Goal: Complete application form

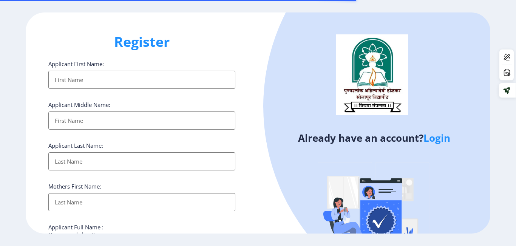
select select
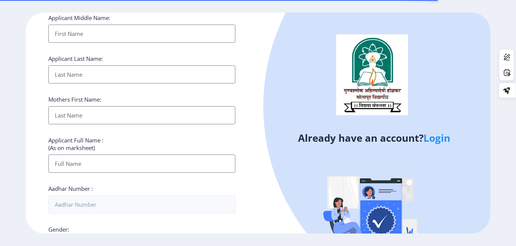
scroll to position [108, 0]
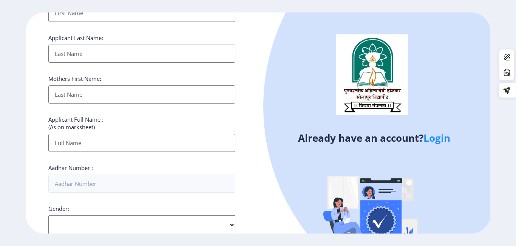
click at [439, 142] on link "Login" at bounding box center [436, 138] width 27 height 14
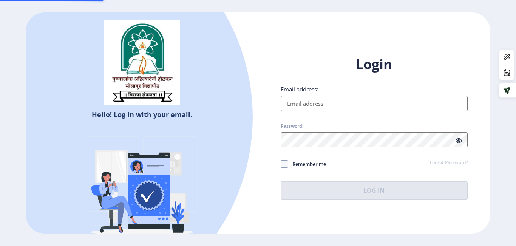
type input "alishasayyed47@gmail.com"
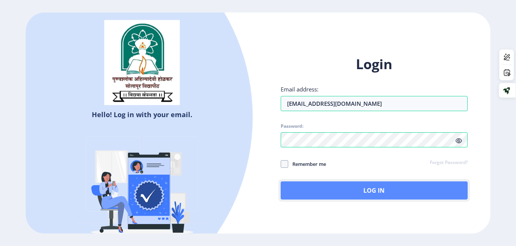
click at [359, 191] on button "Log In" at bounding box center [374, 190] width 187 height 18
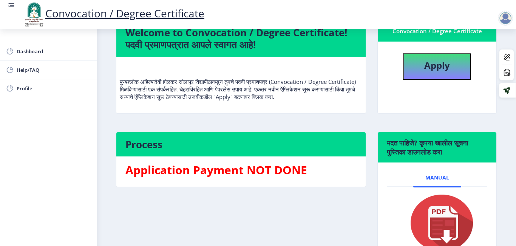
scroll to position [57, 0]
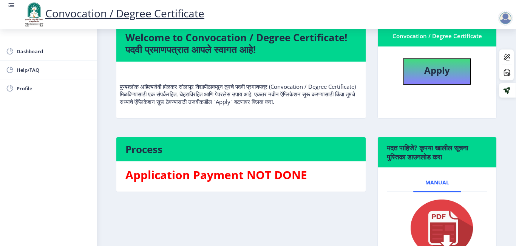
click at [188, 171] on h3 "Application Payment NOT DONE" at bounding box center [240, 174] width 231 height 15
click at [449, 70] on button "Apply" at bounding box center [437, 71] width 68 height 26
select select
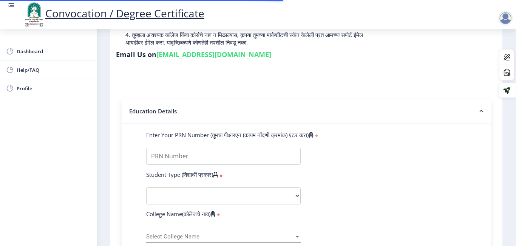
scroll to position [116, 0]
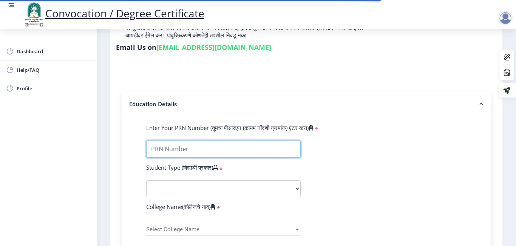
click at [200, 145] on input "Enter Your PRN Number (तुमचा पीआरएन (कायम नोंदणी क्रमांक) एंटर करा)" at bounding box center [223, 148] width 154 height 17
type input "2015032500293613"
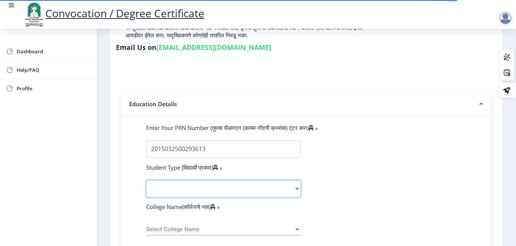
click at [190, 181] on select "Select Student Type Regular External" at bounding box center [223, 188] width 154 height 17
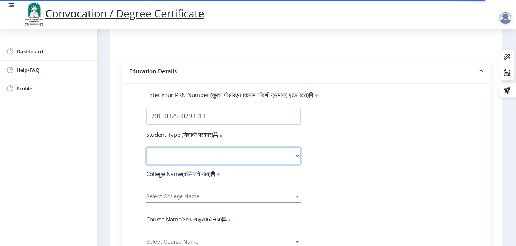
scroll to position [155, 0]
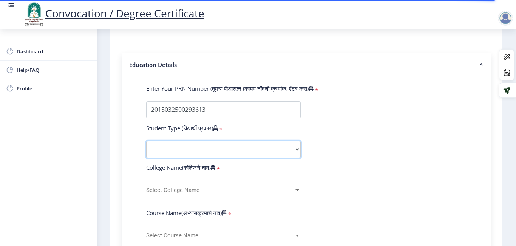
click at [185, 151] on select "Select Student Type Regular External" at bounding box center [223, 149] width 154 height 17
select select "Regular"
click at [146, 141] on select "Select Student Type Regular External" at bounding box center [223, 149] width 154 height 17
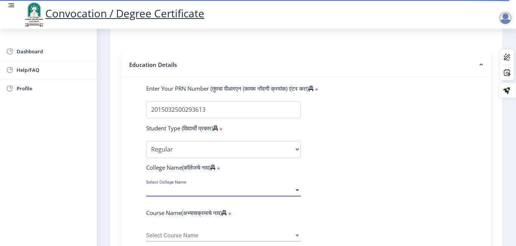
click at [174, 187] on span "Select College Name" at bounding box center [220, 190] width 148 height 6
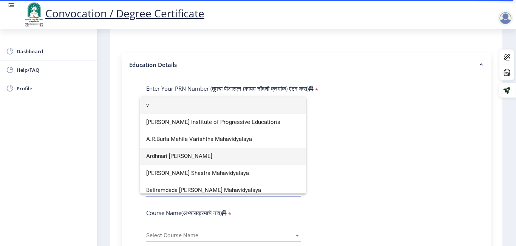
scroll to position [1042, 0]
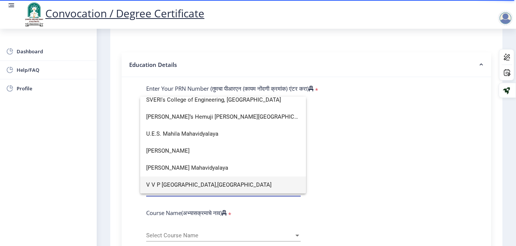
type input "v"
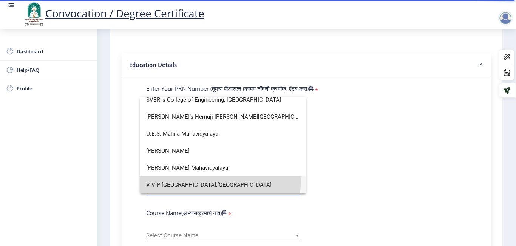
click at [173, 182] on span "V V P [GEOGRAPHIC_DATA],[GEOGRAPHIC_DATA]" at bounding box center [223, 184] width 154 height 17
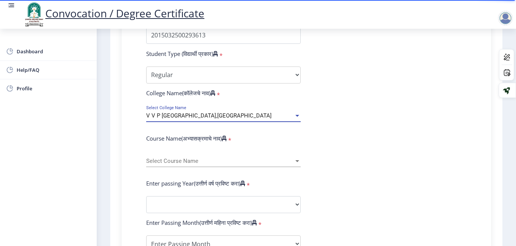
scroll to position [230, 0]
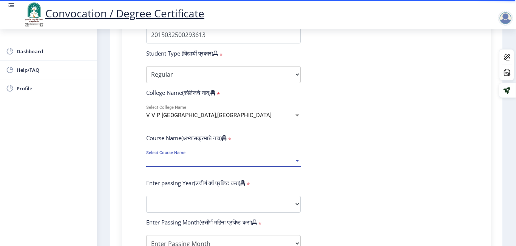
click at [179, 160] on span "Select Course Name" at bounding box center [220, 160] width 148 height 6
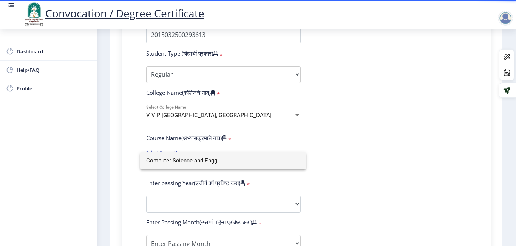
type input "Computer Science and Engg"
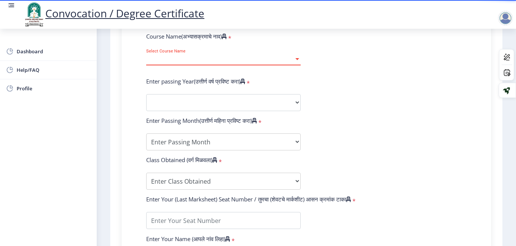
scroll to position [350, 0]
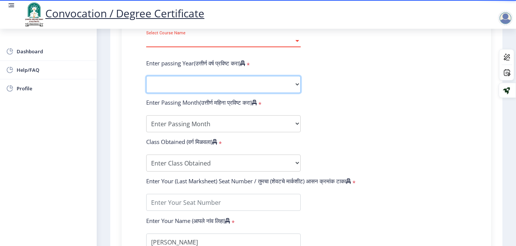
click at [200, 80] on select "2025 2024 2023 2022 2021 2020 2019 2018 2017 2016 2015 2014 2013 2012 2011 2010…" at bounding box center [223, 84] width 154 height 17
select select "2019"
click at [146, 76] on select "2025 2024 2023 2022 2021 2020 2019 2018 2017 2016 2015 2014 2013 2012 2011 2010…" at bounding box center [223, 84] width 154 height 17
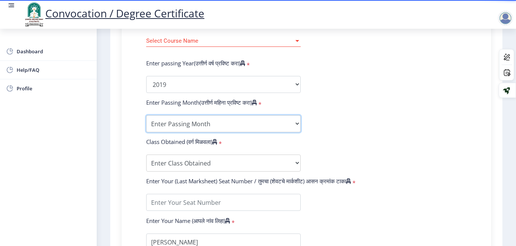
click at [173, 126] on select "Enter Passing Month March April May October November December" at bounding box center [223, 123] width 154 height 17
select select "March"
click at [146, 115] on select "Enter Passing Month March April May October November December" at bounding box center [223, 123] width 154 height 17
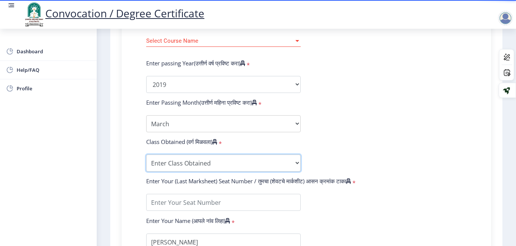
click at [167, 159] on select "Enter Class Obtained FIRST CLASS WITH DISTINCTION FIRST CLASS HIGHER SECOND CLA…" at bounding box center [223, 162] width 154 height 17
select select "FIRST CLASS WITH DISTINCTION"
click at [146, 154] on select "Enter Class Obtained FIRST CLASS WITH DISTINCTION FIRST CLASS HIGHER SECOND CLA…" at bounding box center [223, 162] width 154 height 17
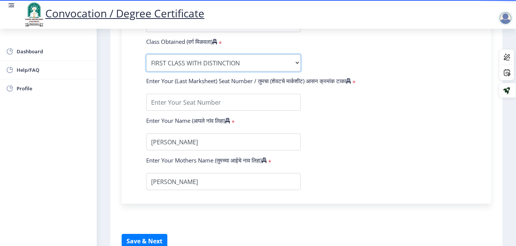
scroll to position [467, 0]
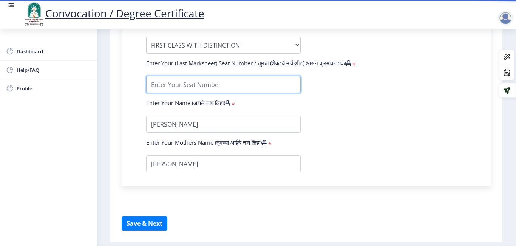
click at [196, 87] on input "textarea" at bounding box center [223, 84] width 154 height 17
type input "806990"
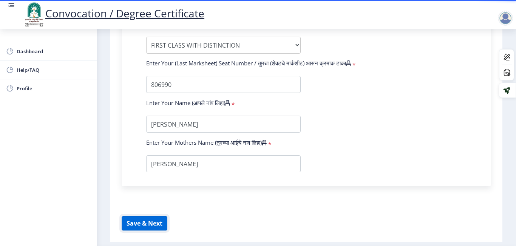
click at [151, 220] on button "Save & Next" at bounding box center [145, 223] width 46 height 14
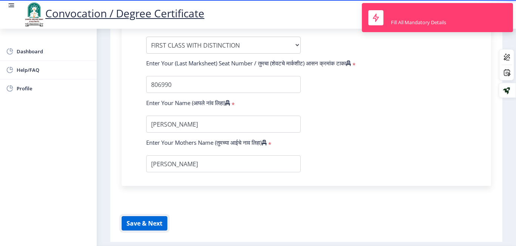
click at [151, 220] on button "Save & Next" at bounding box center [145, 223] width 46 height 14
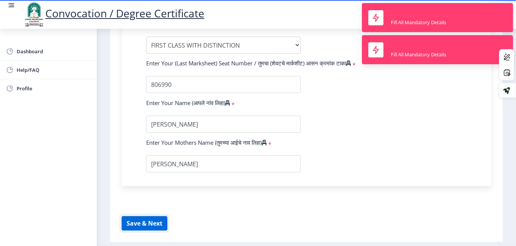
click at [151, 220] on button "Save & Next" at bounding box center [145, 223] width 46 height 14
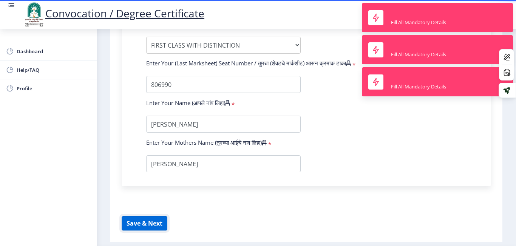
click at [151, 220] on button "Save & Next" at bounding box center [145, 223] width 46 height 14
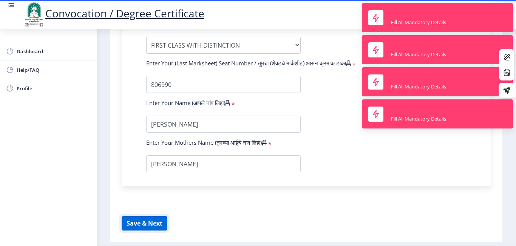
click at [151, 220] on button "Save & Next" at bounding box center [145, 223] width 46 height 14
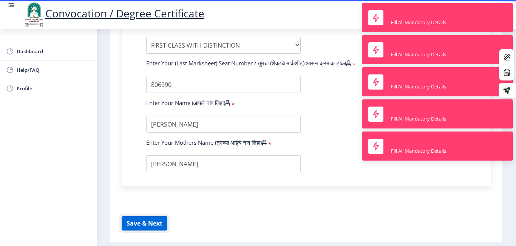
click at [151, 220] on button "Save & Next" at bounding box center [145, 223] width 46 height 14
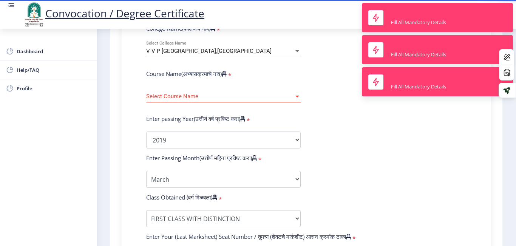
scroll to position [275, 0]
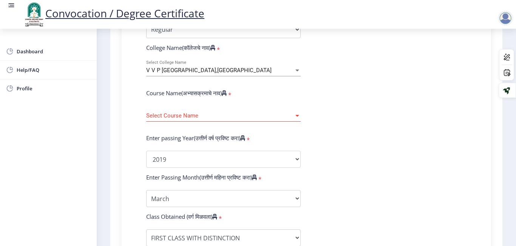
click at [294, 114] on div at bounding box center [297, 116] width 7 height 6
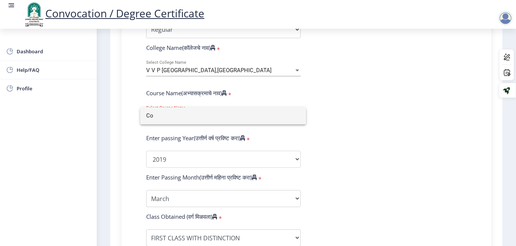
type input "C"
click at [432, 155] on div at bounding box center [258, 123] width 516 height 246
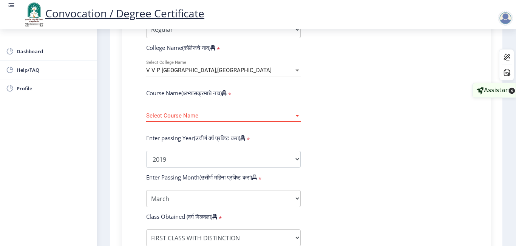
click at [504, 94] on div "Assistant" at bounding box center [494, 90] width 44 height 15
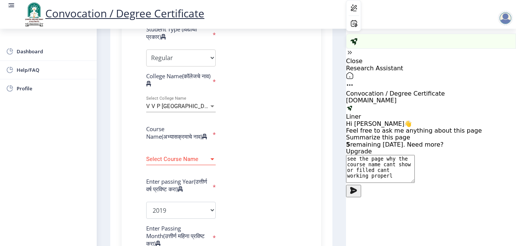
type textarea "see the page why the course name cant show or filled cant working properly"
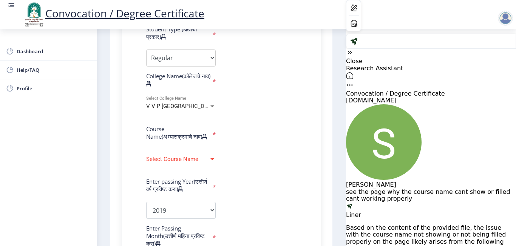
scroll to position [569, 0]
click at [271, 151] on form "Enter Your PRN Number (तुमचा पीआरएन (कायम नोंदणी क्रमांक) एंटर करा) * Student T…" at bounding box center [221, 223] width 162 height 491
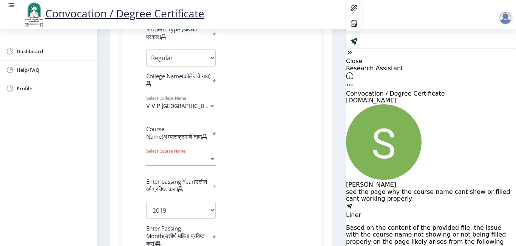
click at [170, 162] on span "Select Course Name" at bounding box center [177, 159] width 63 height 6
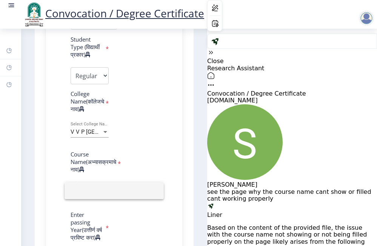
scroll to position [1173, 0]
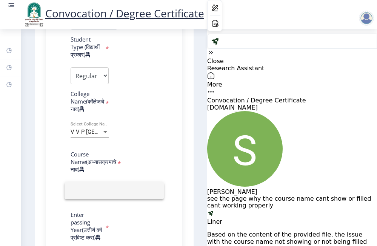
click at [215, 88] on icon at bounding box center [211, 92] width 8 height 8
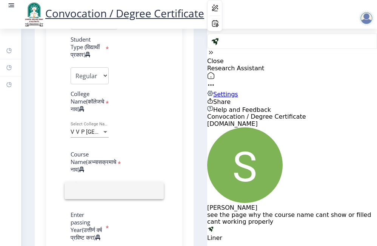
click at [215, 49] on icon at bounding box center [211, 53] width 8 height 8
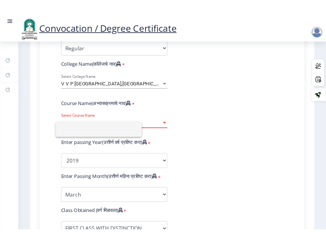
scroll to position [254, 0]
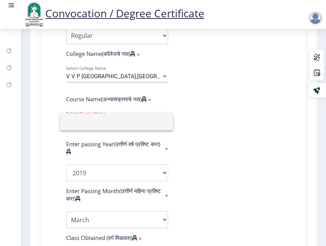
click at [138, 121] on input at bounding box center [116, 121] width 101 height 17
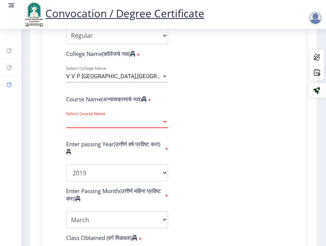
click at [6, 82] on link "Profile" at bounding box center [10, 84] width 21 height 17
select select
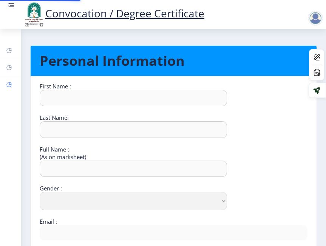
type input "Alisha"
type input "Sayyed"
type input "[PERSON_NAME]"
select select "Female"
type input "alishasayyed47@gmail.com"
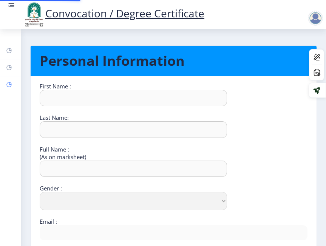
type input "9881770212"
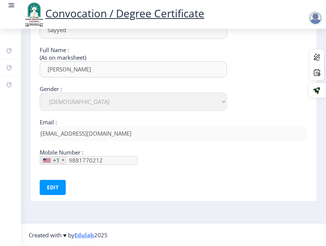
scroll to position [100, 0]
click at [62, 160] on div at bounding box center [63, 160] width 2 height 2
click at [57, 189] on button "Edit" at bounding box center [53, 186] width 26 height 15
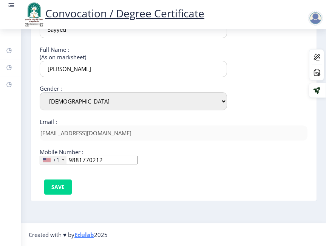
click at [61, 158] on div "+1" at bounding box center [53, 160] width 26 height 8
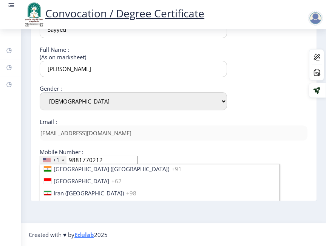
scroll to position [1202, 0]
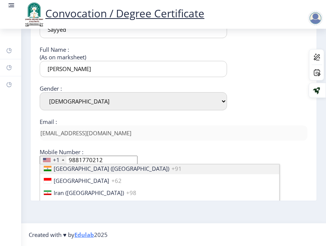
click at [65, 169] on span "India (भारत)" at bounding box center [112, 169] width 116 height 8
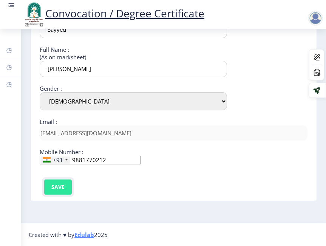
click at [58, 186] on button "Save" at bounding box center [58, 186] width 28 height 15
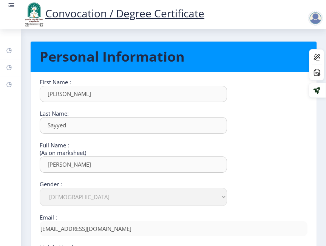
scroll to position [0, 0]
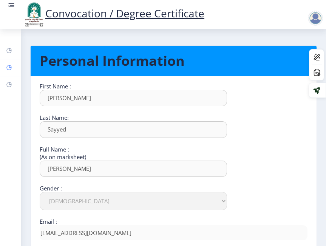
click at [12, 64] on link "Help/FAQ" at bounding box center [10, 67] width 21 height 17
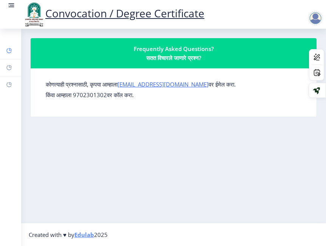
click at [5, 56] on link "Dashboard" at bounding box center [10, 50] width 21 height 17
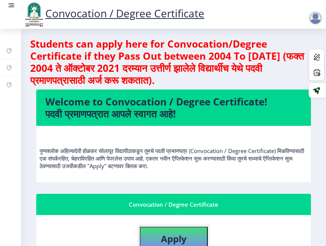
click at [167, 239] on b "Apply" at bounding box center [174, 238] width 26 height 12
select select
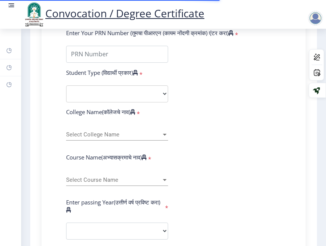
scroll to position [224, 0]
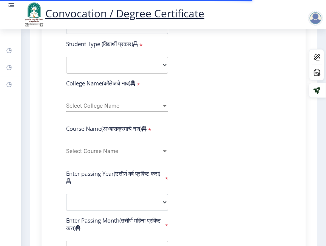
click at [134, 148] on span "Select Course Name" at bounding box center [113, 151] width 95 height 6
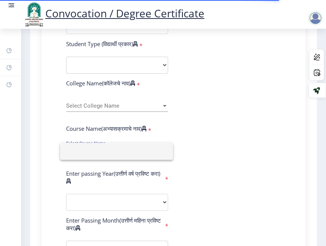
click at [134, 148] on input at bounding box center [116, 151] width 101 height 17
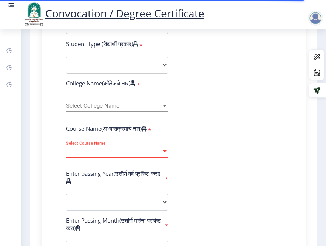
click at [134, 148] on span "Select Course Name" at bounding box center [113, 151] width 95 height 6
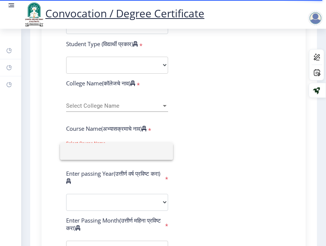
click at [8, 67] on div at bounding box center [163, 123] width 326 height 246
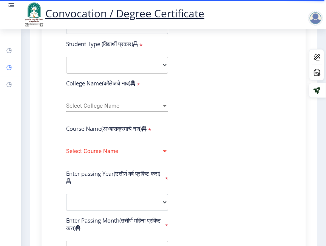
click at [8, 67] on rect at bounding box center [9, 68] width 6 height 6
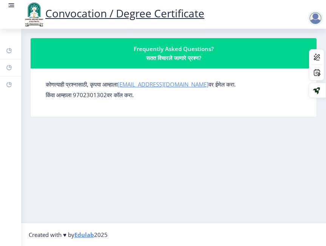
click at [179, 83] on link "[EMAIL_ADDRESS][DOMAIN_NAME]" at bounding box center [162, 84] width 91 height 8
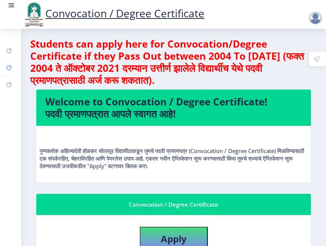
click at [3, 66] on link "Help/FAQ" at bounding box center [10, 67] width 21 height 17
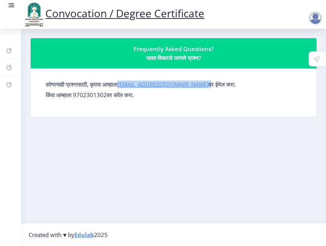
drag, startPoint x: 194, startPoint y: 83, endPoint x: 126, endPoint y: 83, distance: 67.6
click at [126, 83] on label "कोणत्याही प्रश्नासाठी, कृपया आम्हाला [EMAIL_ADDRESS][DOMAIN_NAME] वर ईमेल करा." at bounding box center [141, 84] width 190 height 8
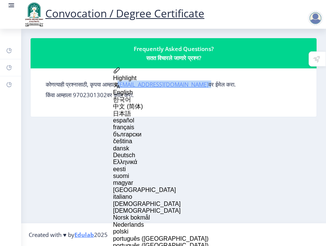
copy label "[EMAIL_ADDRESS][DOMAIN_NAME]"
click at [319, 51] on div at bounding box center [316, 57] width 17 height 17
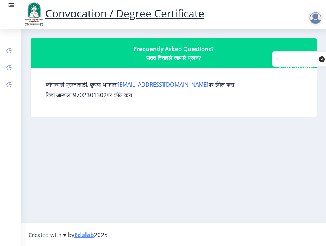
click at [278, 58] on icon at bounding box center [277, 59] width 2 height 2
click at [278, 59] on icon at bounding box center [277, 59] width 2 height 2
click at [320, 60] on div "Copilot is unavailable – needs more info" at bounding box center [298, 58] width 55 height 15
click at [319, 56] on icon at bounding box center [322, 59] width 6 height 6
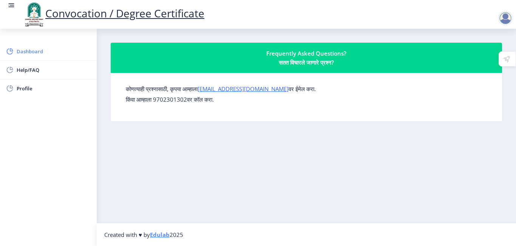
click at [63, 50] on span "Dashboard" at bounding box center [54, 51] width 74 height 9
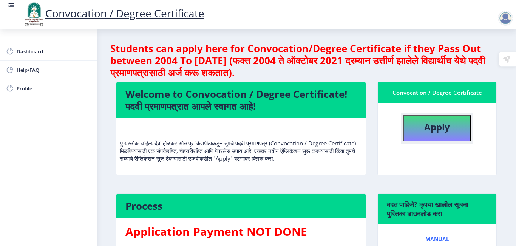
click at [325, 125] on b "Apply" at bounding box center [437, 126] width 26 height 12
select select
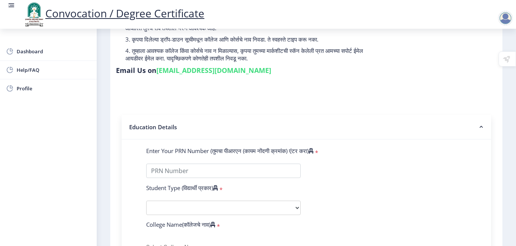
scroll to position [145, 0]
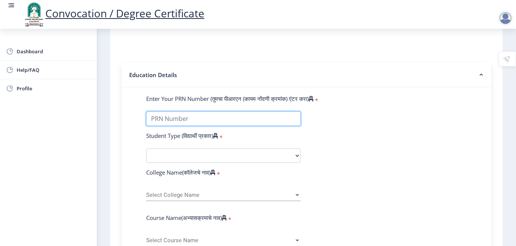
click at [230, 120] on input "Enter Your PRN Number (तुमचा पीआरएन (कायम नोंदणी क्रमांक) एंटर करा)" at bounding box center [223, 118] width 154 height 14
type input "2015032500293613"
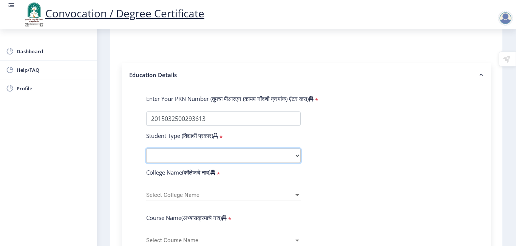
click at [202, 154] on select "Select Student Type Regular External" at bounding box center [223, 155] width 154 height 14
select select "Regular"
click at [146, 148] on select "Select Student Type Regular External" at bounding box center [223, 155] width 154 height 14
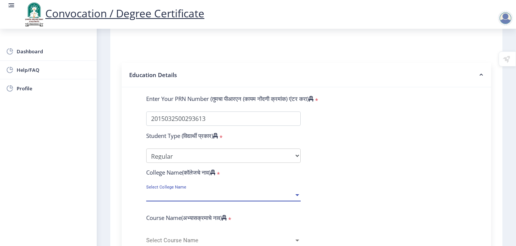
click at [180, 193] on span "Select College Name" at bounding box center [220, 195] width 148 height 6
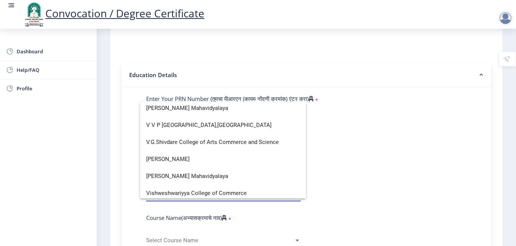
scroll to position [2491, 0]
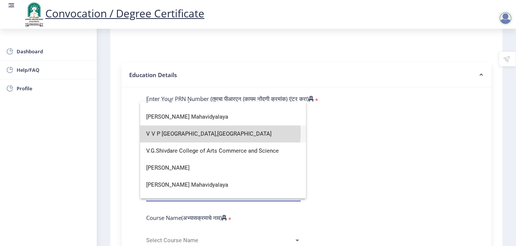
click at [182, 132] on span "V V P [GEOGRAPHIC_DATA],[GEOGRAPHIC_DATA]" at bounding box center [223, 133] width 154 height 17
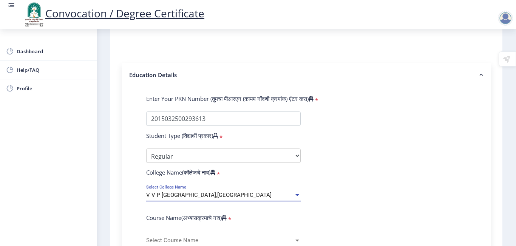
click at [173, 224] on div "Course Name(अभ्यासक्रमाचे नाव) *" at bounding box center [223, 219] width 166 height 11
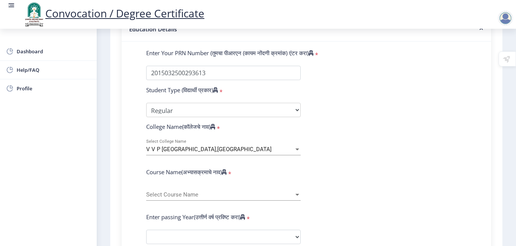
scroll to position [211, 0]
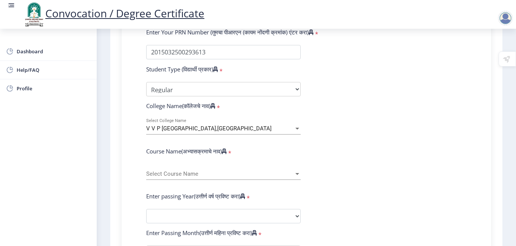
click at [182, 175] on span "Select Course Name" at bounding box center [220, 174] width 148 height 6
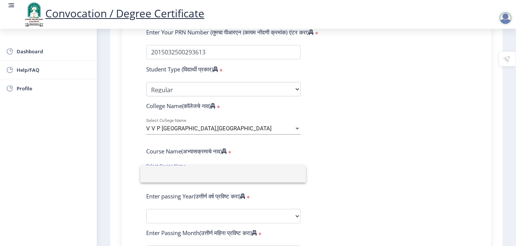
click at [182, 175] on input at bounding box center [223, 173] width 154 height 17
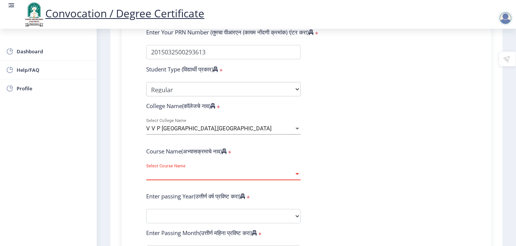
click at [182, 130] on span "V V P [GEOGRAPHIC_DATA],[GEOGRAPHIC_DATA]" at bounding box center [208, 128] width 125 height 7
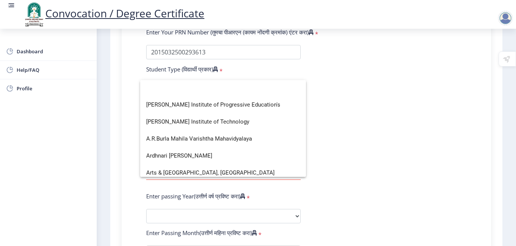
scroll to position [1, 0]
click at [182, 130] on span "A.R.Burla Mahila Varishtha Mahavidyalaya" at bounding box center [223, 138] width 154 height 17
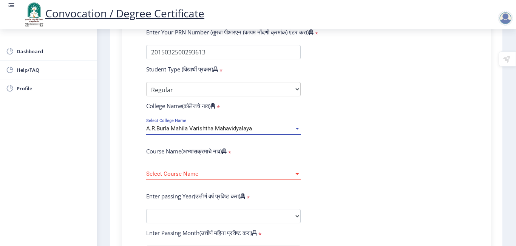
click at [182, 130] on span "A.R.Burla Mahila Varishtha Mahavidyalaya" at bounding box center [199, 128] width 106 height 7
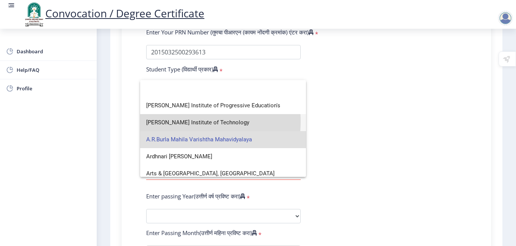
click at [182, 121] on span "[PERSON_NAME] Institute of Technology" at bounding box center [223, 122] width 154 height 17
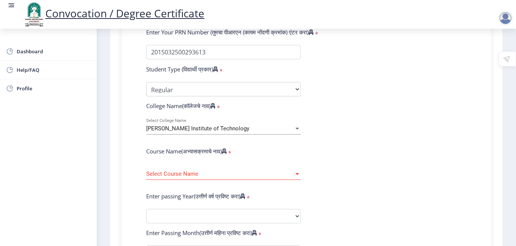
click at [178, 180] on div "Select Course Name Select Course Name" at bounding box center [223, 175] width 154 height 23
click at [179, 174] on span "Select Course Name" at bounding box center [220, 174] width 148 height 6
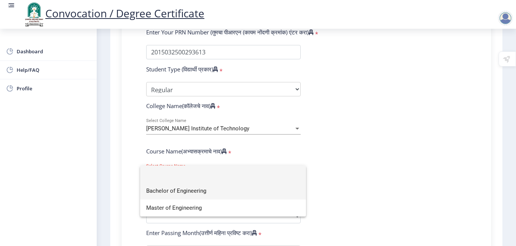
click at [177, 190] on span "Bachelor of Engineering" at bounding box center [223, 190] width 154 height 17
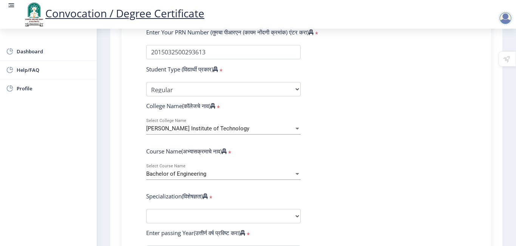
click at [196, 124] on div "[PERSON_NAME] Institute of Technology Select College Name" at bounding box center [223, 127] width 154 height 16
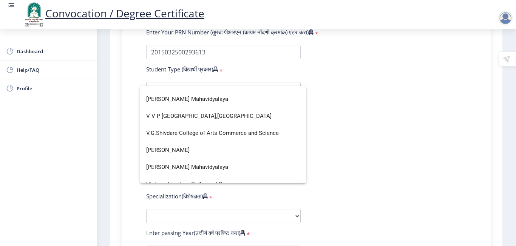
scroll to position [2506, 0]
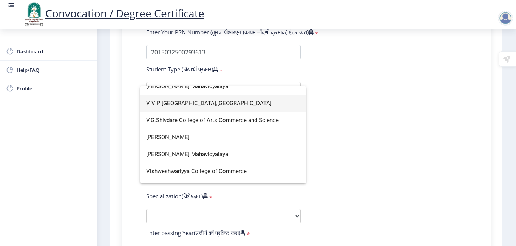
click at [194, 106] on span "V V P [GEOGRAPHIC_DATA],[GEOGRAPHIC_DATA]" at bounding box center [223, 103] width 154 height 17
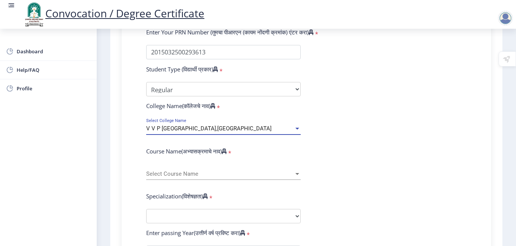
click at [187, 130] on span "V V P [GEOGRAPHIC_DATA],[GEOGRAPHIC_DATA]" at bounding box center [208, 128] width 125 height 7
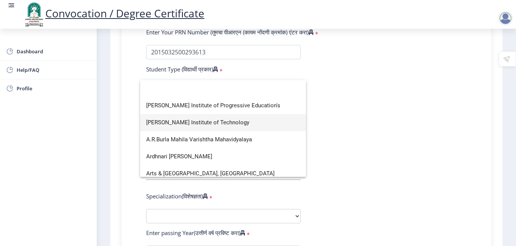
click at [187, 130] on span "[PERSON_NAME] Institute of Technology" at bounding box center [223, 122] width 154 height 17
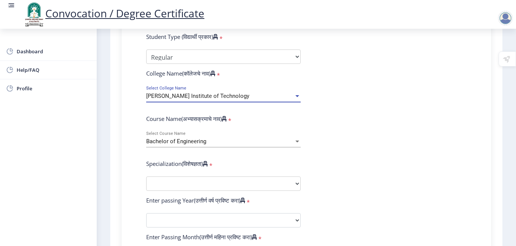
scroll to position [253, 0]
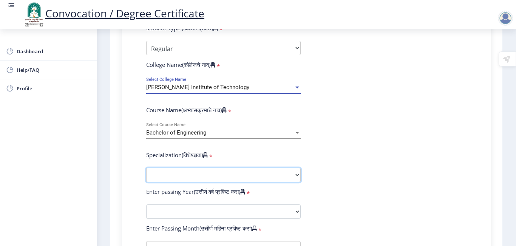
click at [182, 168] on select "Specialization Bio-Medical Engineering Civil Engineering Computer Science & Eng…" at bounding box center [223, 175] width 154 height 14
select select "Computer Science & Engineering"
click at [146, 168] on select "Specialization Bio-Medical Engineering Civil Engineering Computer Science & Eng…" at bounding box center [223, 175] width 154 height 14
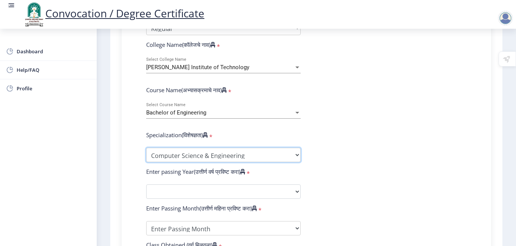
scroll to position [273, 0]
click at [214, 69] on span "[PERSON_NAME] Institute of Technology" at bounding box center [197, 66] width 103 height 7
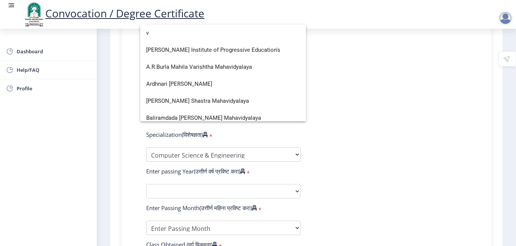
scroll to position [1042, 0]
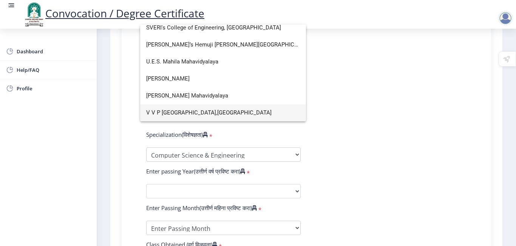
type input "v"
click at [201, 112] on span "V V P [GEOGRAPHIC_DATA],[GEOGRAPHIC_DATA]" at bounding box center [223, 112] width 154 height 17
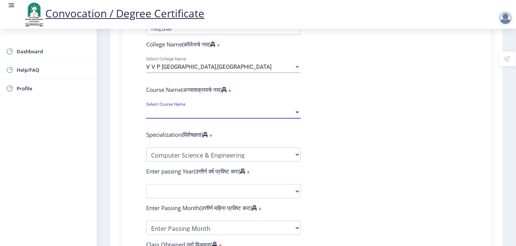
click at [201, 112] on span "Select Course Name" at bounding box center [220, 112] width 148 height 6
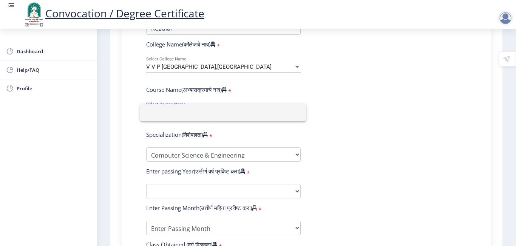
click at [325, 152] on div at bounding box center [258, 123] width 516 height 246
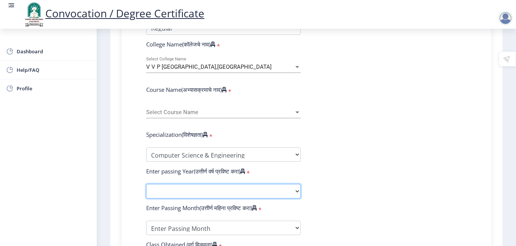
click at [236, 188] on select "2025 2024 2023 2022 2021 2020 2019 2018 2017 2016 2015 2014 2013 2012 2011 2010…" at bounding box center [223, 191] width 154 height 14
select select "2019"
click at [146, 184] on select "2025 2024 2023 2022 2021 2020 2019 2018 2017 2016 2015 2014 2013 2012 2011 2010…" at bounding box center [223, 191] width 154 height 14
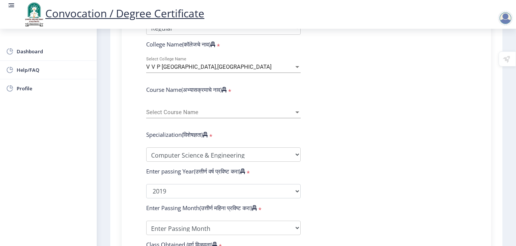
click at [211, 108] on div "Select Course Name Select Course Name" at bounding box center [223, 110] width 154 height 16
type input "c"
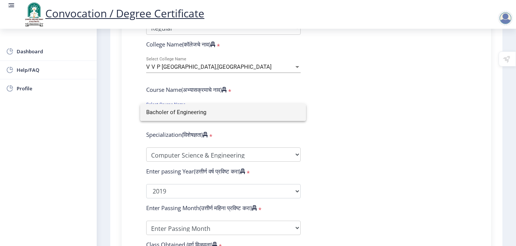
type input "Bacholer of Engineering"
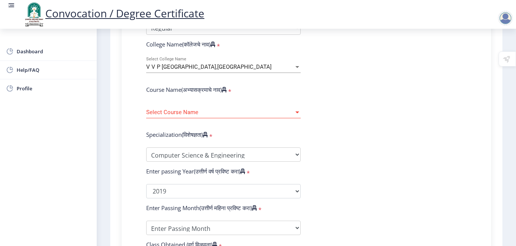
click at [211, 108] on div "Select Course Name Select Course Name" at bounding box center [223, 110] width 154 height 16
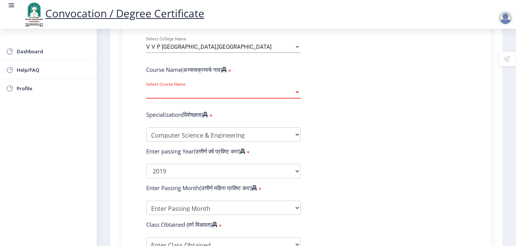
scroll to position [300, 0]
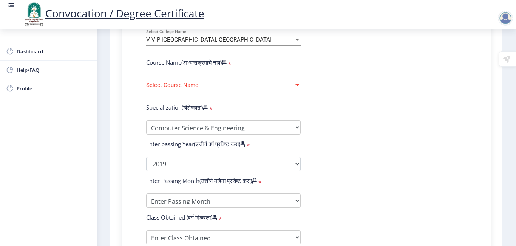
click at [187, 191] on form "Enter Your PRN Number (तुमचा पीआरएन (कायम नोंदणी क्रमांक) एंटर करा) * Student T…" at bounding box center [305, 148] width 331 height 416
click at [182, 200] on select "Enter Passing Month March April May October November December" at bounding box center [223, 200] width 154 height 14
select select "March"
click at [146, 193] on select "Enter Passing Month March April May October November December" at bounding box center [223, 200] width 154 height 14
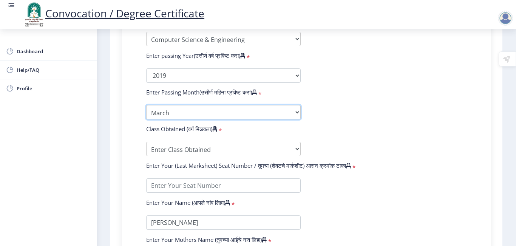
scroll to position [407, 0]
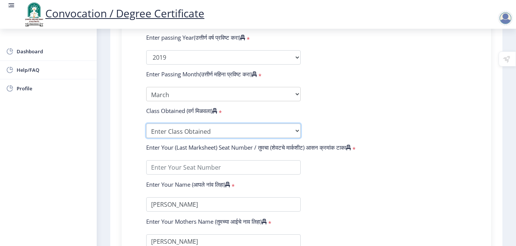
click at [174, 131] on select "Enter Class Obtained FIRST CLASS WITH DISTINCTION FIRST CLASS HIGHER SECOND CLA…" at bounding box center [223, 130] width 154 height 14
select select "FIRST CLASS WITH DISTINCTION"
click at [146, 123] on select "Enter Class Obtained FIRST CLASS WITH DISTINCTION FIRST CLASS HIGHER SECOND CLA…" at bounding box center [223, 130] width 154 height 14
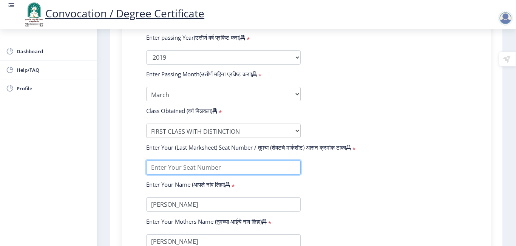
click at [174, 167] on input "textarea" at bounding box center [223, 167] width 154 height 14
type input "806990"
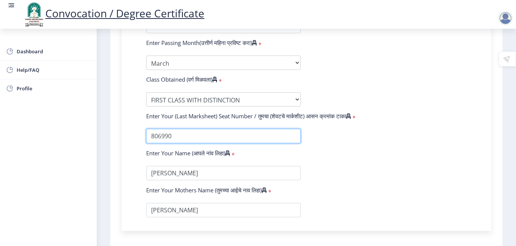
scroll to position [506, 0]
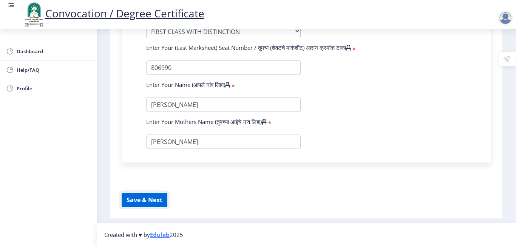
click at [136, 201] on button "Save & Next" at bounding box center [145, 200] width 46 height 14
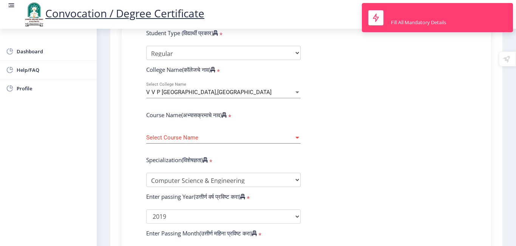
scroll to position [246, 0]
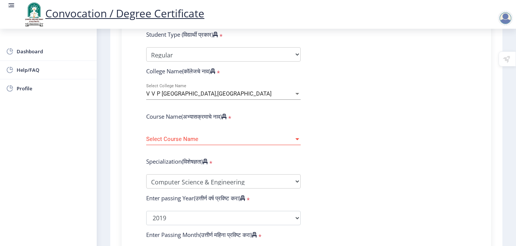
click at [183, 94] on span "V V P [GEOGRAPHIC_DATA],[GEOGRAPHIC_DATA]" at bounding box center [208, 93] width 125 height 7
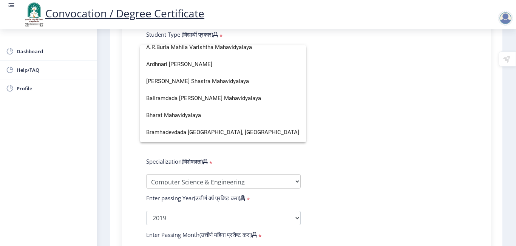
scroll to position [0, 0]
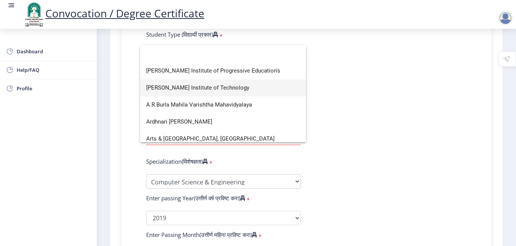
click at [181, 81] on span "[PERSON_NAME] Institute of Technology" at bounding box center [223, 87] width 154 height 17
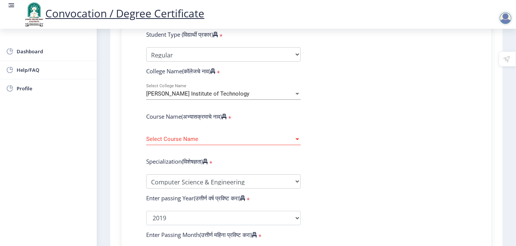
click at [184, 144] on div "Select Course Name Select Course Name" at bounding box center [223, 137] width 154 height 16
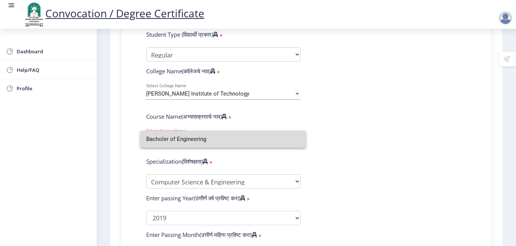
click at [184, 144] on input "Bacholer of Engineering" at bounding box center [223, 139] width 154 height 17
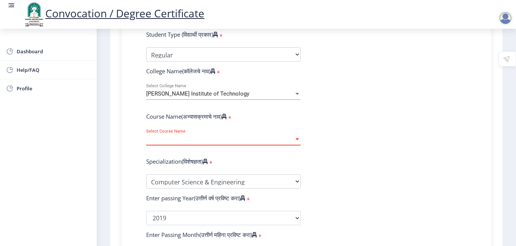
click at [198, 140] on span "Select Course Name" at bounding box center [220, 139] width 148 height 6
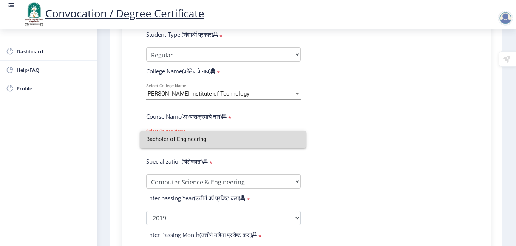
click at [211, 140] on input "Bacholer of Engineering" at bounding box center [223, 139] width 154 height 17
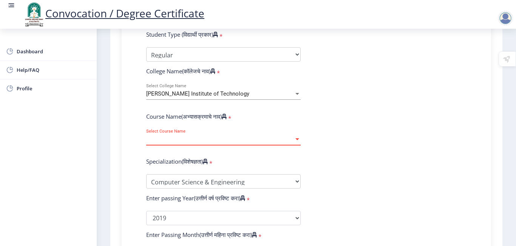
click at [211, 140] on span "Select Course Name" at bounding box center [220, 139] width 148 height 6
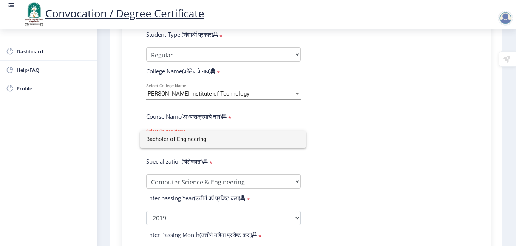
click at [211, 140] on input "Bacholer of Engineering" at bounding box center [223, 139] width 154 height 17
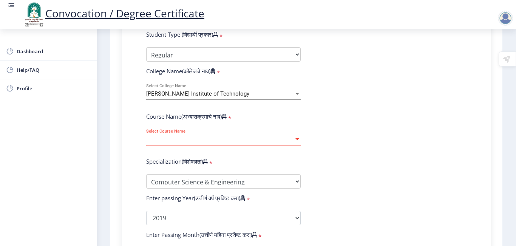
click at [211, 140] on span "Select Course Name" at bounding box center [220, 139] width 148 height 6
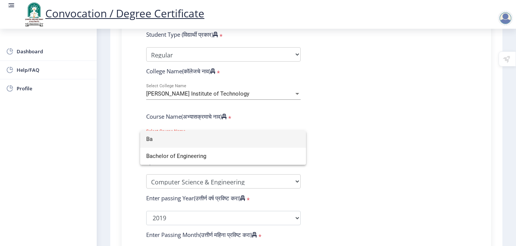
type input "B"
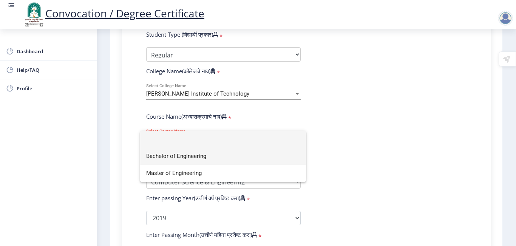
click at [199, 156] on span "Bachelor of Engineering" at bounding box center [223, 156] width 154 height 17
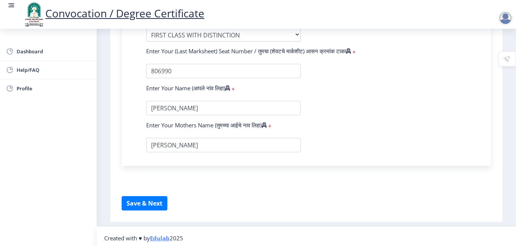
scroll to position [506, 0]
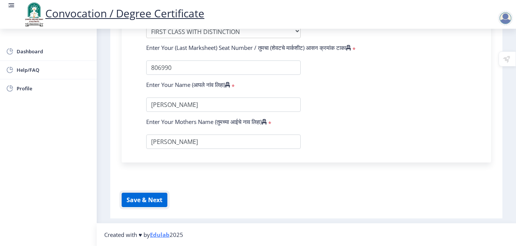
click at [140, 205] on button "Save & Next" at bounding box center [145, 200] width 46 height 14
select select
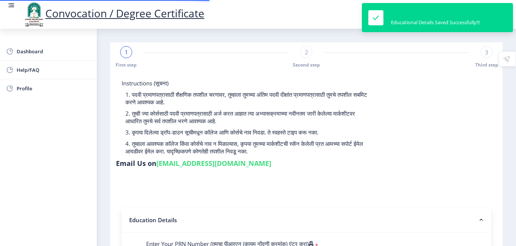
type input "2015032500293613"
select select "Regular"
select select "2019"
select select "March"
select select "FIRST CLASS WITH DISTINCTION"
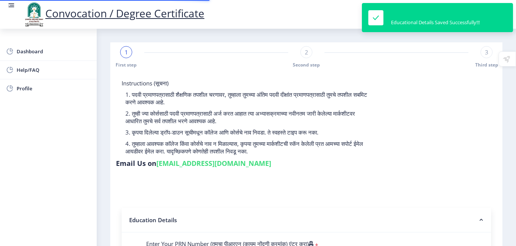
type input "806990"
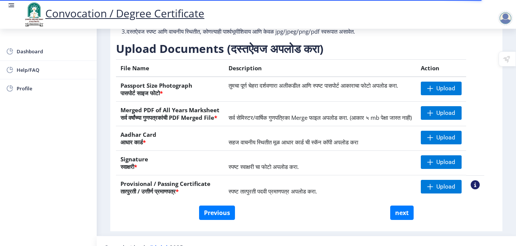
scroll to position [136, 0]
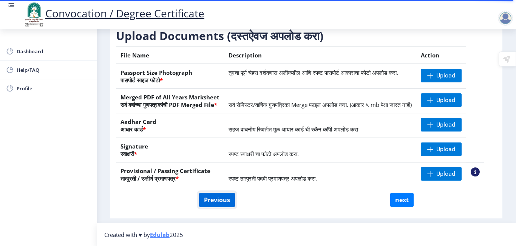
click at [213, 197] on button "Previous" at bounding box center [217, 200] width 36 height 14
select select "Regular"
select select "2019"
select select "March"
select select "FIRST CLASS WITH DISTINCTION"
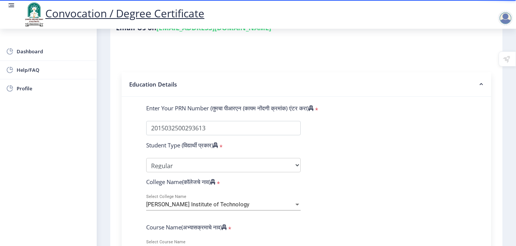
click at [207, 208] on div "[PERSON_NAME] Institute of Technology Select College Name" at bounding box center [223, 202] width 154 height 16
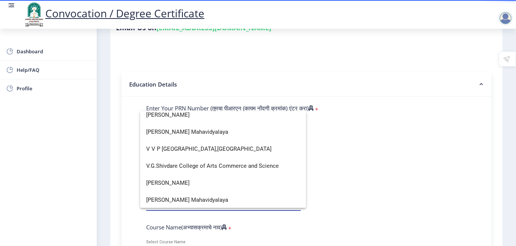
scroll to position [2490, 0]
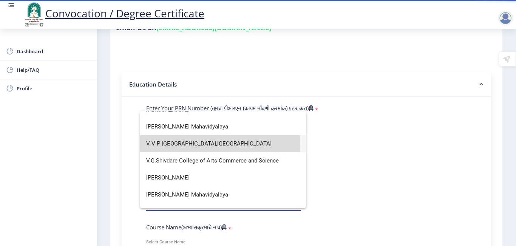
click at [195, 144] on span "V V P [GEOGRAPHIC_DATA],[GEOGRAPHIC_DATA]" at bounding box center [223, 143] width 154 height 17
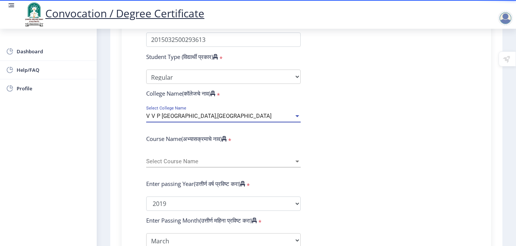
scroll to position [225, 0]
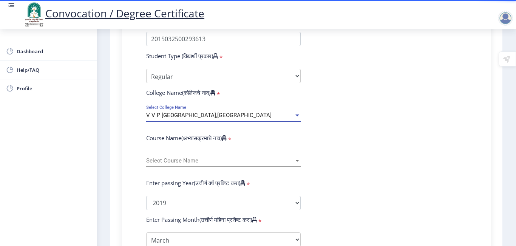
click at [295, 161] on div at bounding box center [297, 161] width 4 height 2
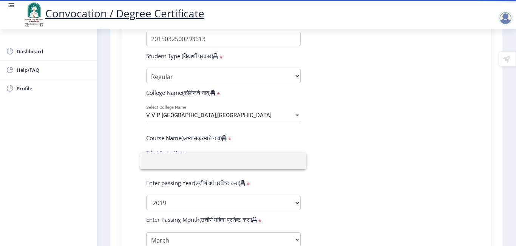
click at [325, 148] on div at bounding box center [258, 123] width 516 height 246
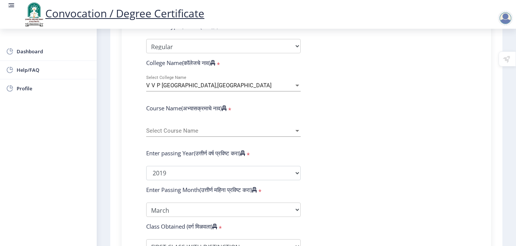
scroll to position [261, 0]
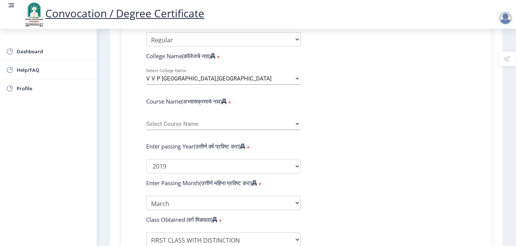
click at [282, 76] on div "V V P [GEOGRAPHIC_DATA],[GEOGRAPHIC_DATA]" at bounding box center [220, 79] width 148 height 6
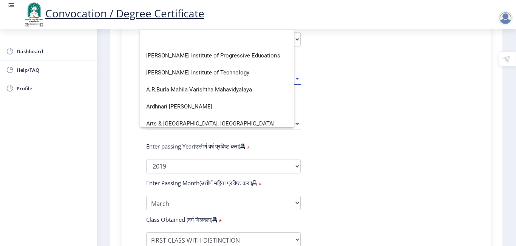
scroll to position [0, 0]
click at [243, 72] on span "[PERSON_NAME] Institute of Technology" at bounding box center [223, 72] width 154 height 17
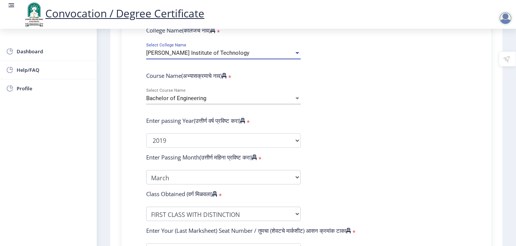
scroll to position [287, 0]
click at [224, 98] on div "Bachelor of Engineering" at bounding box center [220, 98] width 148 height 6
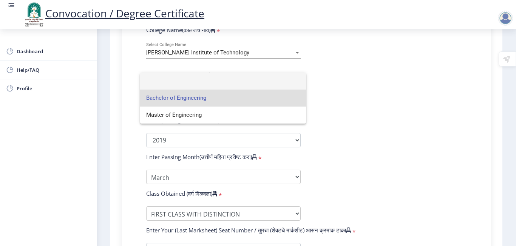
click at [210, 103] on span "Bachelor of Engineering" at bounding box center [223, 97] width 154 height 17
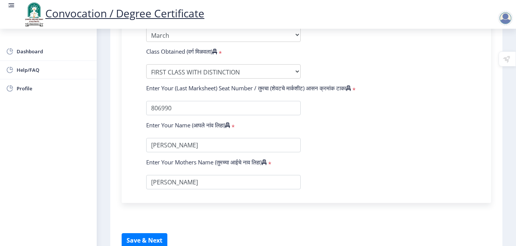
scroll to position [470, 0]
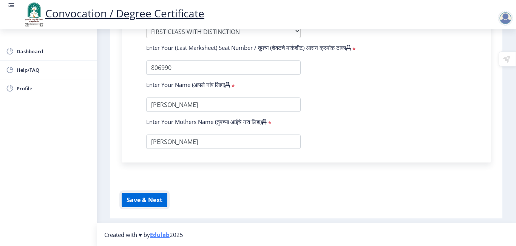
click at [152, 196] on button "Save & Next" at bounding box center [145, 200] width 46 height 14
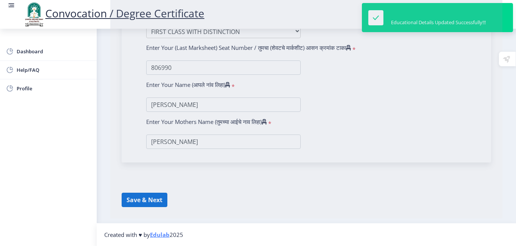
select select
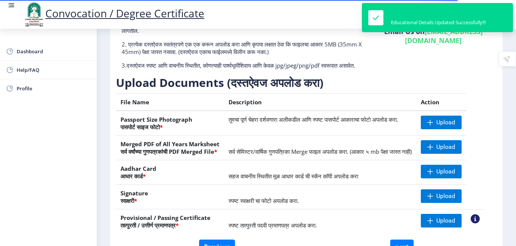
scroll to position [74, 0]
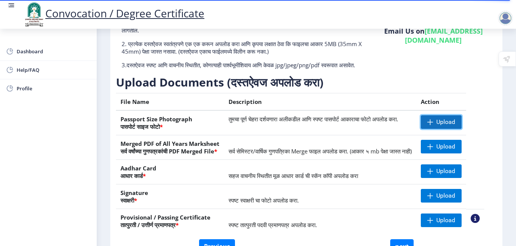
click at [325, 126] on span "Upload" at bounding box center [445, 122] width 19 height 8
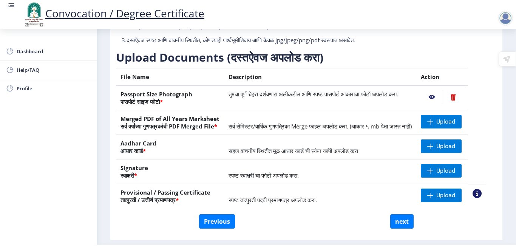
scroll to position [136, 0]
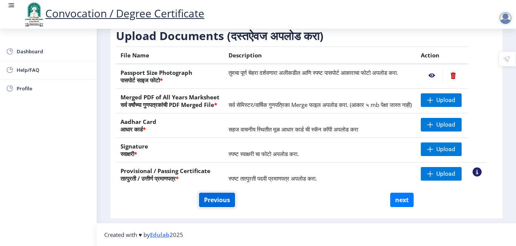
click at [205, 199] on button "Previous" at bounding box center [217, 200] width 36 height 14
select select "Regular"
select select
select select "2019"
select select "March"
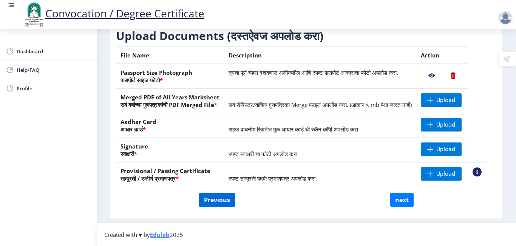
select select "FIRST CLASS WITH DISTINCTION"
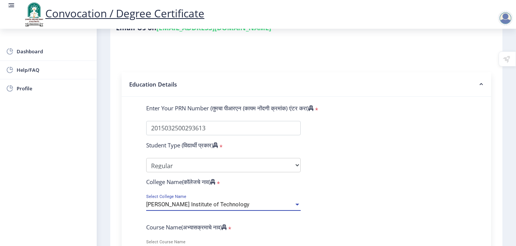
click at [233, 204] on div "[PERSON_NAME] Institute of Technology" at bounding box center [220, 204] width 148 height 6
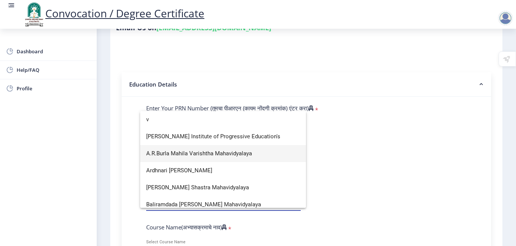
scroll to position [1042, 0]
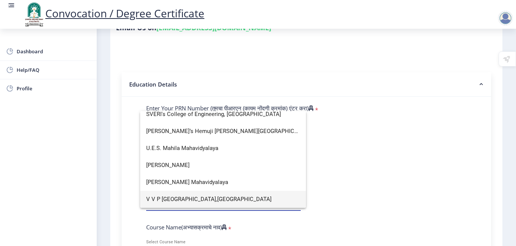
type input "v"
click at [174, 197] on span "V V P [GEOGRAPHIC_DATA],[GEOGRAPHIC_DATA]" at bounding box center [223, 199] width 154 height 17
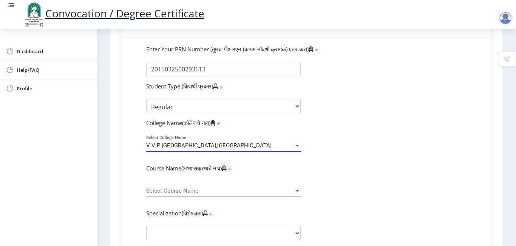
scroll to position [195, 0]
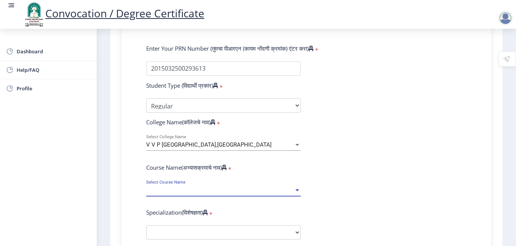
click at [175, 191] on span "Select Course Name" at bounding box center [220, 190] width 148 height 6
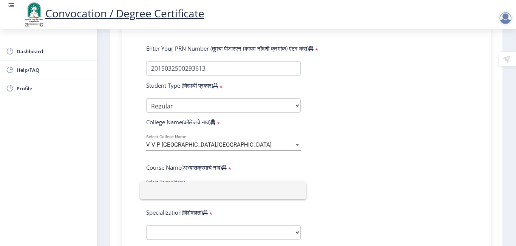
click at [325, 180] on div at bounding box center [258, 123] width 516 height 246
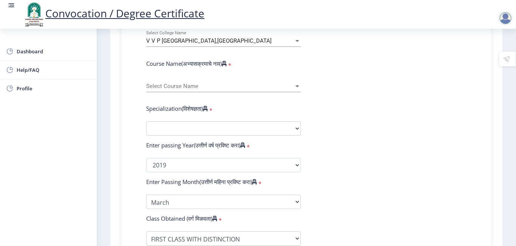
scroll to position [299, 0]
click at [286, 131] on select "Specialization Bio-Medical Engineering Civil Engineering Computer Science & Eng…" at bounding box center [223, 128] width 154 height 14
select select "Computer Science & Engineering"
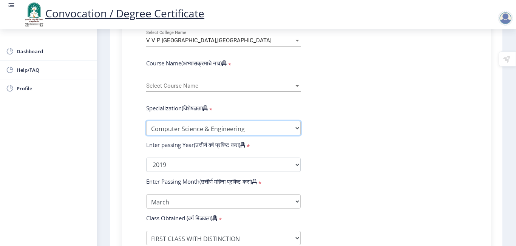
click at [146, 121] on select "Specialization Bio-Medical Engineering Civil Engineering Computer Science & Eng…" at bounding box center [223, 128] width 154 height 14
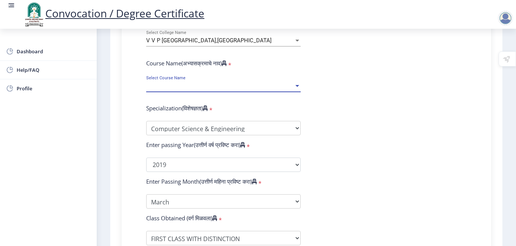
click at [215, 89] on span "Select Course Name" at bounding box center [220, 86] width 148 height 6
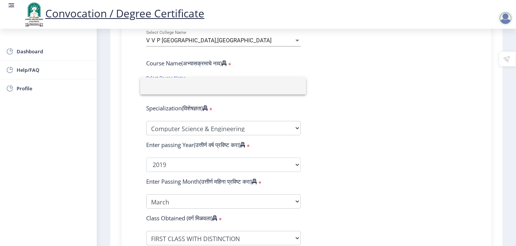
click at [310, 106] on div at bounding box center [258, 123] width 516 height 246
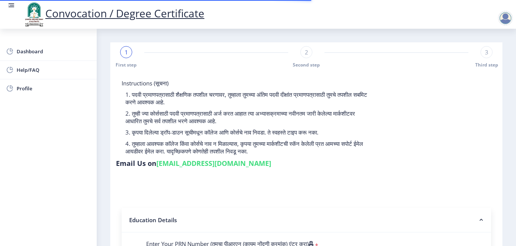
select select
type input "2015032500293613"
select select "Regular"
select select "2019"
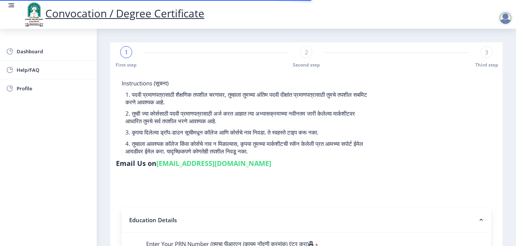
select select "March"
select select "FIRST CLASS WITH DISTINCTION"
type input "806990"
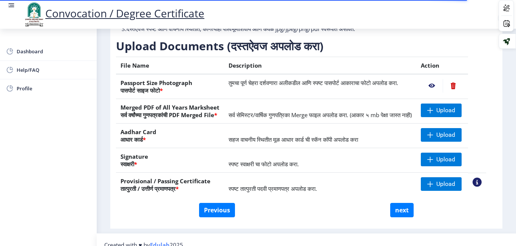
scroll to position [125, 0]
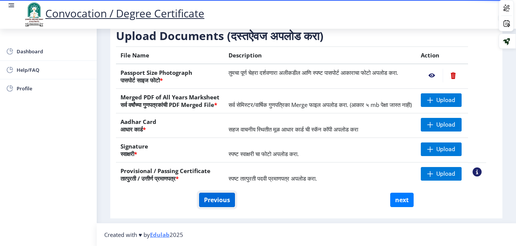
click at [220, 207] on button "Previous" at bounding box center [217, 200] width 36 height 14
select select "Regular"
select select
select select "2019"
select select "March"
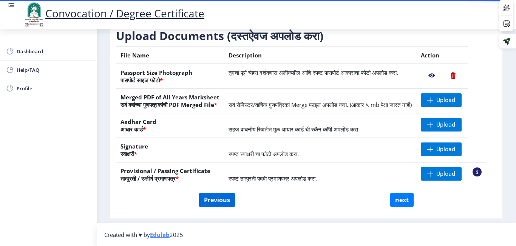
select select "FIRST CLASS WITH DISTINCTION"
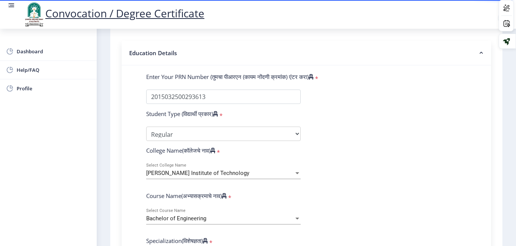
scroll to position [186, 0]
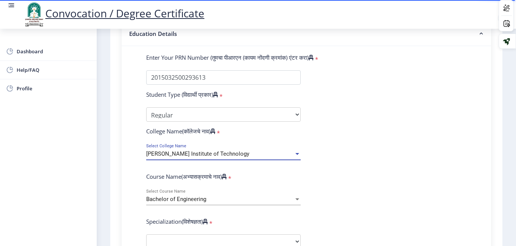
click at [221, 152] on span "[PERSON_NAME] Institute of Technology" at bounding box center [197, 153] width 103 height 7
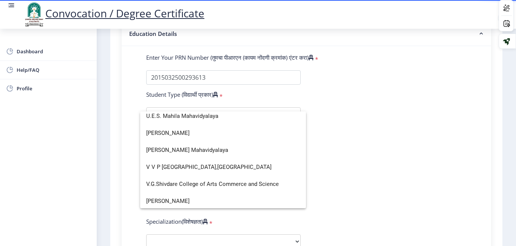
scroll to position [2476, 0]
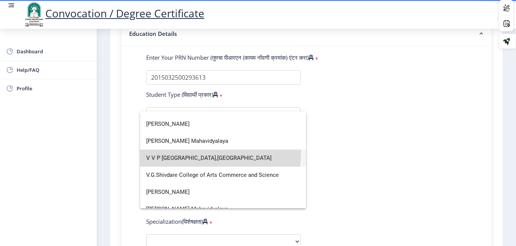
click at [191, 151] on span "V V P [GEOGRAPHIC_DATA],[GEOGRAPHIC_DATA]" at bounding box center [223, 158] width 154 height 17
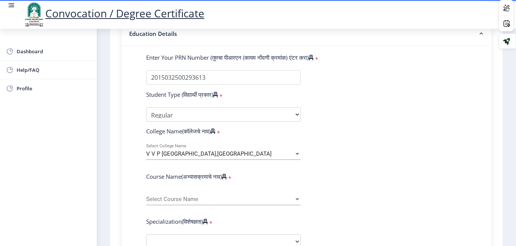
click at [188, 193] on div "Select Course Name Select Course Name" at bounding box center [223, 197] width 154 height 16
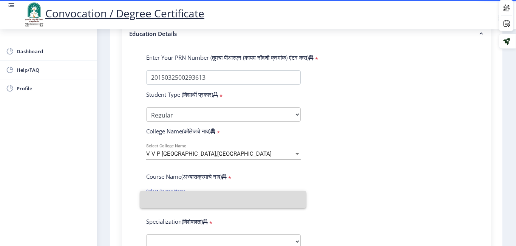
click at [188, 193] on input at bounding box center [223, 199] width 154 height 17
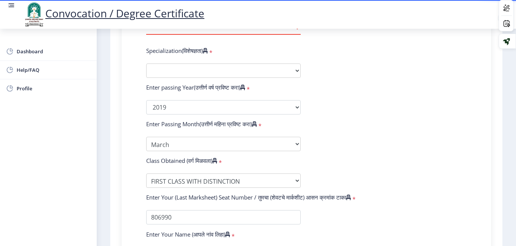
scroll to position [347, 0]
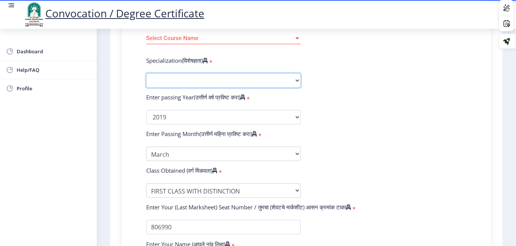
click at [190, 79] on select "Specialization Bio-Medical Engineering Civil Engineering Computer Science & Eng…" at bounding box center [223, 80] width 154 height 14
select select "Computer Science & Engineering"
click at [146, 73] on select "Specialization Bio-Medical Engineering Civil Engineering Computer Science & Eng…" at bounding box center [223, 80] width 154 height 14
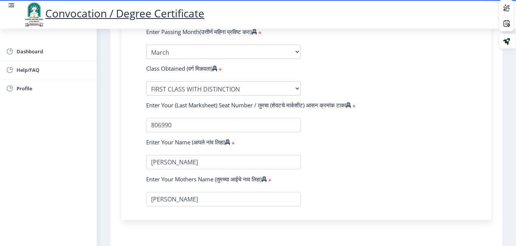
scroll to position [469, 0]
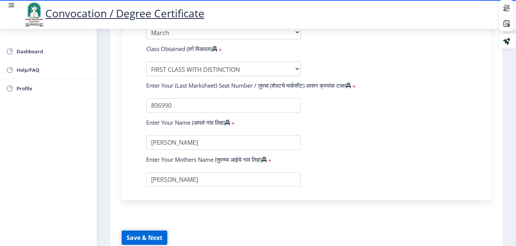
click at [143, 234] on button "Save & Next" at bounding box center [145, 237] width 46 height 14
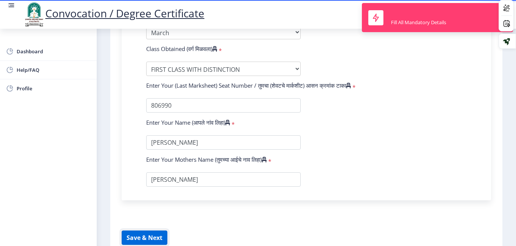
click at [143, 234] on button "Save & Next" at bounding box center [145, 237] width 46 height 14
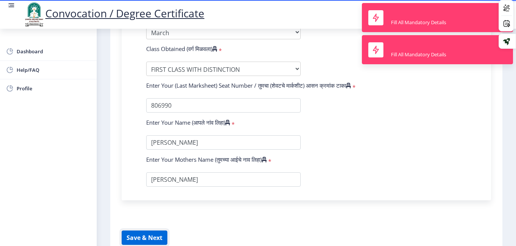
click at [143, 234] on button "Save & Next" at bounding box center [145, 237] width 46 height 14
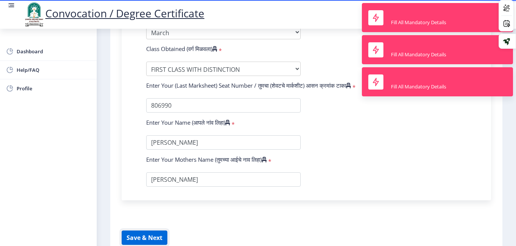
click at [143, 234] on button "Save & Next" at bounding box center [145, 237] width 46 height 14
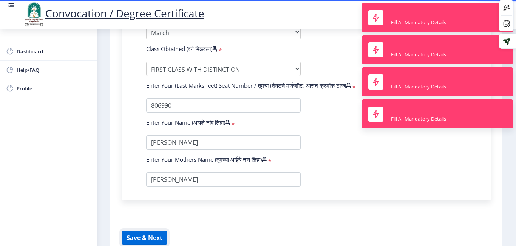
click at [143, 234] on button "Save & Next" at bounding box center [145, 237] width 46 height 14
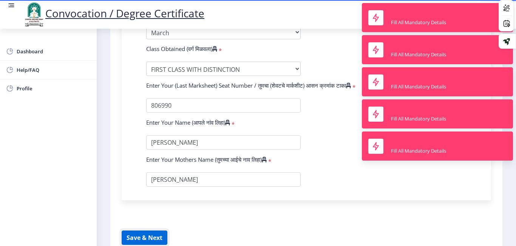
click at [143, 234] on button "Save & Next" at bounding box center [145, 237] width 46 height 14
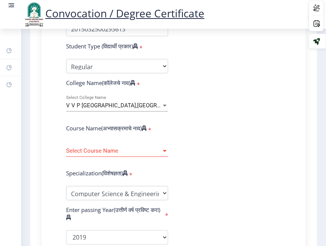
scroll to position [213, 0]
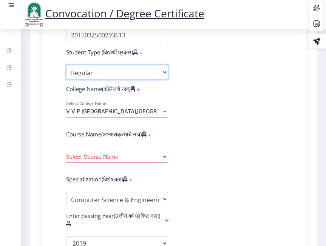
drag, startPoint x: 219, startPoint y: 39, endPoint x: 251, endPoint y: 9, distance: 44.1
click at [219, 40] on form "Enter Your PRN Number (तुमचा पीआरएन (कायम नोंदणी क्रमांक) एंटर करा) * Student T…" at bounding box center [173, 230] width 226 height 438
click at [302, 37] on div "Enter Your PRN Number (तुमचा पीआरएन (कायम नोंदणी क्रमांक) एंटर करा) * Student T…" at bounding box center [174, 233] width 264 height 459
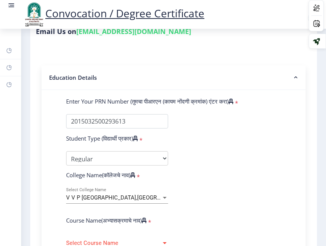
scroll to position [120, 0]
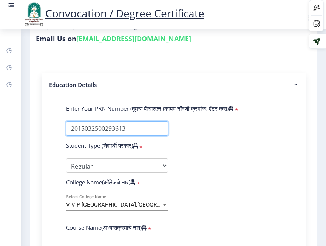
click at [125, 131] on input "Enter Your PRN Number (तुमचा पीआरएन (कायम नोंदणी क्रमांक) एंटर करा)" at bounding box center [117, 128] width 102 height 14
click at [117, 127] on input "Enter Your PRN Number (तुमचा पीआरएन (कायम नोंदणी क्रमांक) एंटर करा)" at bounding box center [117, 128] width 102 height 14
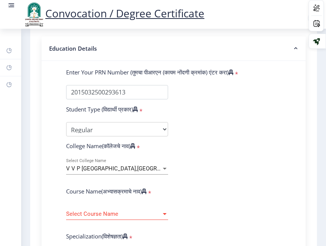
scroll to position [160, 0]
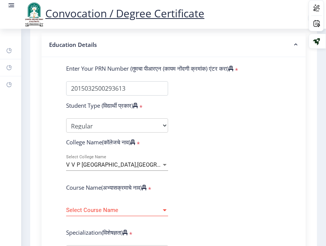
click at [143, 161] on span "V V P [GEOGRAPHIC_DATA],[GEOGRAPHIC_DATA]" at bounding box center [128, 164] width 125 height 7
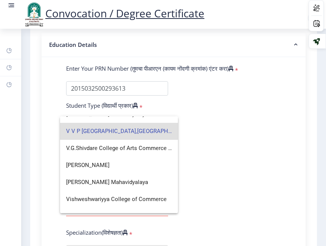
scroll to position [2499, 0]
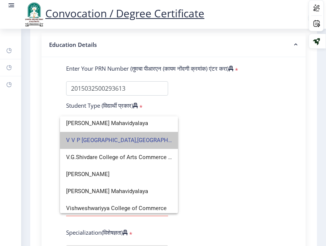
click at [164, 140] on span "V V P [GEOGRAPHIC_DATA],[GEOGRAPHIC_DATA]" at bounding box center [119, 140] width 106 height 17
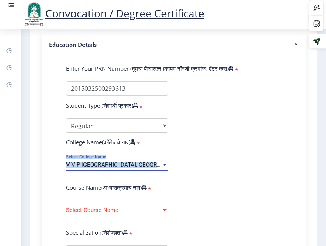
drag, startPoint x: 66, startPoint y: 162, endPoint x: 180, endPoint y: 161, distance: 114.0
copy div "V V P Institute of Engineering and Technology,Solapur Select College Name"
